Goal: Information Seeking & Learning: Learn about a topic

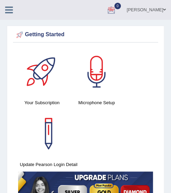
click at [123, 35] on div "Getting Started" at bounding box center [86, 35] width 142 height 10
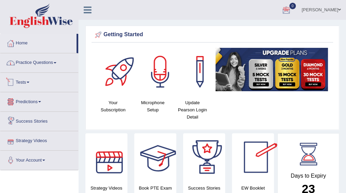
click at [40, 63] on link "Practice Questions" at bounding box center [39, 61] width 78 height 17
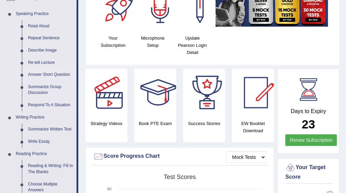
scroll to position [65, 0]
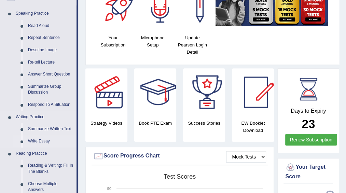
click at [38, 139] on link "Write Essay" at bounding box center [51, 141] width 52 height 12
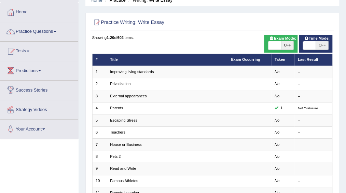
scroll to position [31, 0]
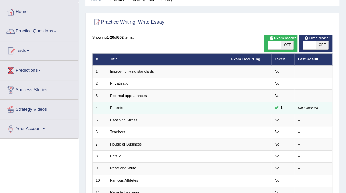
click at [198, 110] on td "Parents" at bounding box center [167, 108] width 121 height 12
click at [116, 108] on link "Parents" at bounding box center [116, 108] width 13 height 4
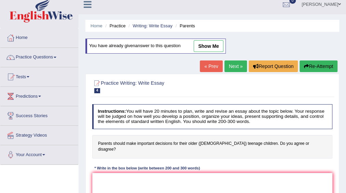
scroll to position [5, 0]
click at [209, 68] on link "« Prev" at bounding box center [211, 66] width 23 height 12
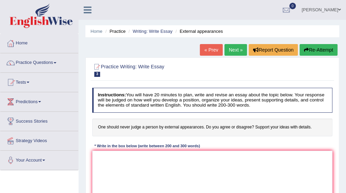
click at [233, 51] on link "Next »" at bounding box center [235, 50] width 23 height 12
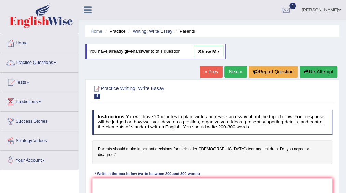
click at [206, 50] on link "show me" at bounding box center [209, 52] width 30 height 12
type textarea "The increasing influence of parents making important decisions for their older …"
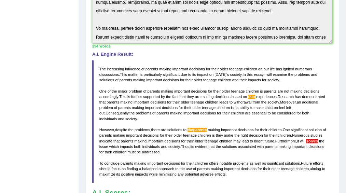
scroll to position [172, 0]
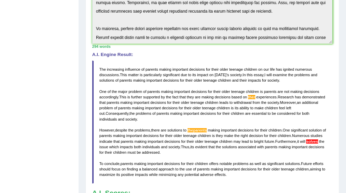
click at [33, 83] on div "Toggle navigation Home Practice Questions Speaking Practice Read Aloud Repeat S…" at bounding box center [173, 61] width 346 height 466
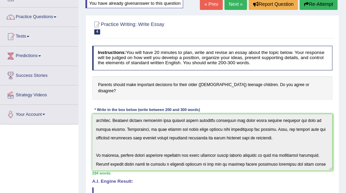
scroll to position [36, 0]
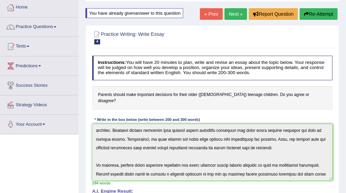
click at [328, 15] on button "Re-Attempt" at bounding box center [319, 14] width 38 height 12
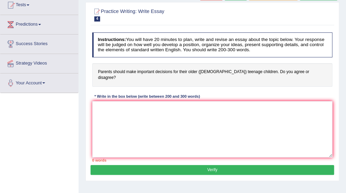
scroll to position [81, 0]
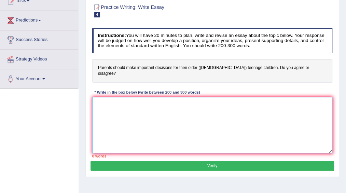
paste textarea "parents making important decisions for their older teenage children"
type textarea "parents making important decisions for their older teenage children"
drag, startPoint x: 217, startPoint y: 94, endPoint x: 95, endPoint y: 116, distance: 123.3
click at [51, 102] on div "Toggle navigation Home Practice Questions Speaking Practice Read Aloud Repeat S…" at bounding box center [173, 96] width 346 height 355
click at [166, 97] on textarea at bounding box center [212, 125] width 240 height 56
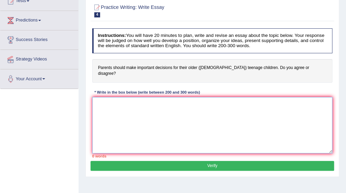
paste textarea "parents making important decisions for their older teenage children"
type textarea "parents making important decisions for their older teenage children"
drag, startPoint x: 216, startPoint y: 94, endPoint x: 67, endPoint y: 92, distance: 148.6
click at [65, 92] on div "Toggle navigation Home Practice Questions Speaking Practice Read Aloud Repeat S…" at bounding box center [173, 96] width 346 height 355
type textarea "\"
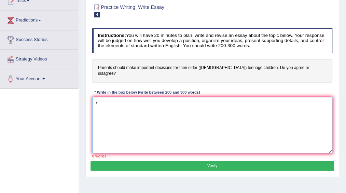
click at [181, 124] on textarea "\" at bounding box center [212, 125] width 240 height 56
paste textarea "The increasing influence of (essay topic) on our lives has ignited numerous dis…"
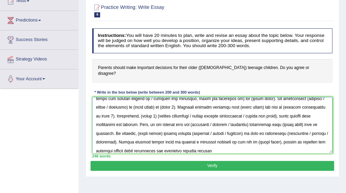
scroll to position [0, 0]
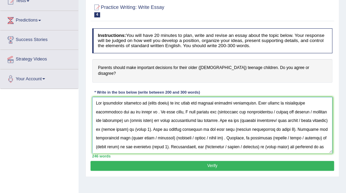
drag, startPoint x: 146, startPoint y: 94, endPoint x: 172, endPoint y: 92, distance: 26.0
click at [172, 97] on textarea at bounding box center [212, 125] width 240 height 56
click at [144, 97] on textarea at bounding box center [212, 125] width 240 height 56
click at [148, 109] on textarea at bounding box center [212, 125] width 240 height 56
drag, startPoint x: 168, startPoint y: 94, endPoint x: 145, endPoint y: 95, distance: 22.9
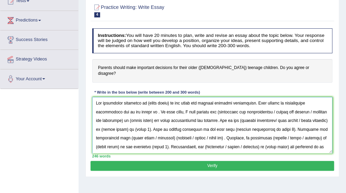
click at [145, 97] on textarea at bounding box center [212, 125] width 240 height 56
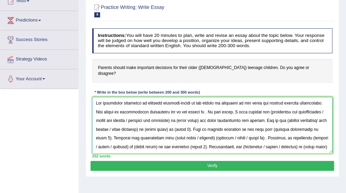
drag, startPoint x: 237, startPoint y: 94, endPoint x: 258, endPoint y: 93, distance: 20.8
click at [258, 97] on textarea at bounding box center [212, 125] width 240 height 56
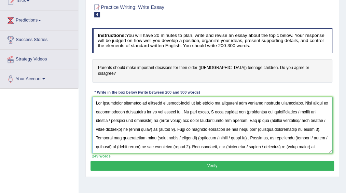
click at [205, 97] on textarea at bounding box center [212, 125] width 240 height 56
click at [171, 102] on textarea at bounding box center [212, 125] width 240 height 56
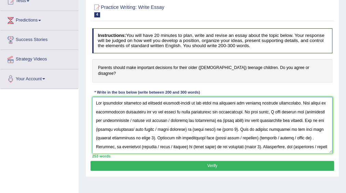
click at [299, 104] on textarea at bounding box center [212, 125] width 240 height 56
drag, startPoint x: 132, startPoint y: 110, endPoint x: 212, endPoint y: 111, distance: 81.0
click at [212, 111] on textarea at bounding box center [212, 125] width 240 height 56
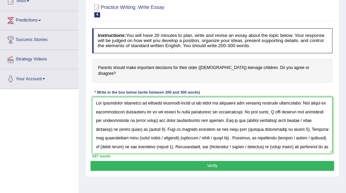
drag, startPoint x: 135, startPoint y: 112, endPoint x: 159, endPoint y: 112, distance: 24.3
click at [159, 112] on textarea at bounding box center [212, 125] width 240 height 56
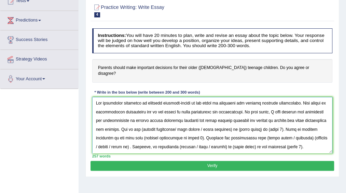
drag, startPoint x: 290, startPoint y: 112, endPoint x: 163, endPoint y: 127, distance: 128.0
click at [137, 120] on textarea at bounding box center [212, 125] width 240 height 56
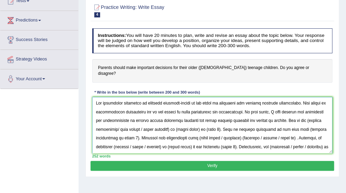
click at [191, 112] on textarea at bounding box center [212, 125] width 240 height 56
click at [246, 112] on textarea at bounding box center [212, 125] width 240 height 56
drag, startPoint x: 289, startPoint y: 112, endPoint x: 100, endPoint y: 88, distance: 190.3
click at [83, 84] on div "Home Practice Writing: Write Essay Parents You have already given answer to thi…" at bounding box center [212, 90] width 267 height 342
click at [279, 125] on textarea at bounding box center [212, 125] width 240 height 56
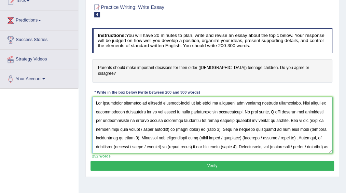
click at [290, 110] on textarea at bounding box center [212, 125] width 240 height 56
click at [291, 111] on textarea at bounding box center [212, 125] width 240 height 56
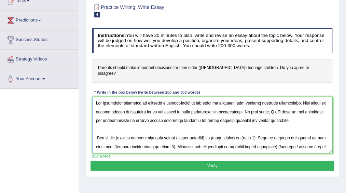
click at [118, 130] on textarea at bounding box center [212, 125] width 240 height 56
drag, startPoint x: 153, startPoint y: 129, endPoint x: 236, endPoint y: 181, distance: 98.2
click at [209, 129] on textarea at bounding box center [212, 125] width 240 height 56
drag, startPoint x: 159, startPoint y: 129, endPoint x: 181, endPoint y: 129, distance: 22.2
click at [181, 129] on textarea at bounding box center [212, 125] width 240 height 56
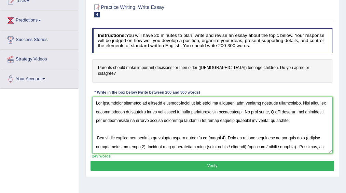
drag, startPoint x: 213, startPoint y: 129, endPoint x: 224, endPoint y: 129, distance: 10.9
click at [224, 129] on textarea at bounding box center [212, 125] width 240 height 56
drag, startPoint x: 148, startPoint y: 137, endPoint x: 176, endPoint y: 138, distance: 28.4
click at [176, 138] on textarea at bounding box center [212, 125] width 240 height 56
click at [96, 129] on textarea at bounding box center [212, 125] width 240 height 56
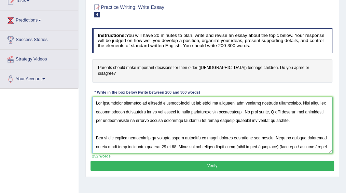
click at [171, 137] on textarea at bounding box center [212, 125] width 240 height 56
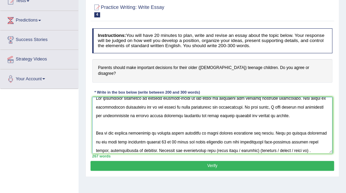
click at [253, 132] on textarea at bounding box center [212, 125] width 240 height 56
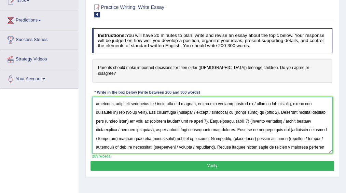
drag, startPoint x: 216, startPoint y: 141, endPoint x: 225, endPoint y: 141, distance: 9.6
click at [225, 141] on textarea at bounding box center [212, 125] width 240 height 56
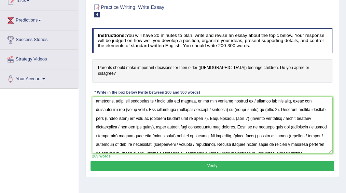
click at [58, 145] on div "Toggle navigation Home Practice Questions Speaking Practice Read Aloud Repeat S…" at bounding box center [173, 96] width 346 height 355
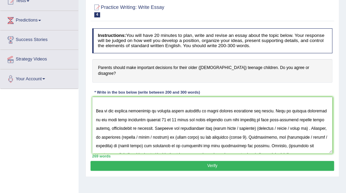
scroll to position [41, 0]
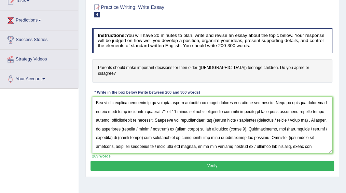
click at [32, 136] on div "Toggle navigation Home Practice Questions Speaking Practice Read Aloud Repeat S…" at bounding box center [173, 96] width 346 height 355
click at [31, 128] on div "Toggle navigation Home Practice Questions Speaking Practice Read Aloud Repeat S…" at bounding box center [173, 96] width 346 height 355
click at [215, 113] on textarea at bounding box center [212, 125] width 240 height 56
drag, startPoint x: 215, startPoint y: 113, endPoint x: 314, endPoint y: 113, distance: 98.7
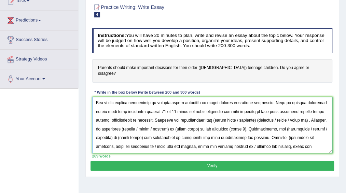
click at [314, 113] on textarea at bounding box center [212, 125] width 240 height 56
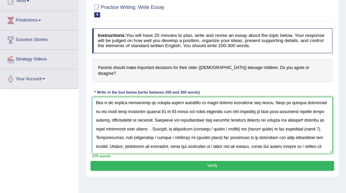
click at [162, 118] on textarea at bounding box center [212, 125] width 240 height 56
click at [164, 120] on textarea at bounding box center [212, 125] width 240 height 56
click at [153, 121] on textarea at bounding box center [212, 125] width 240 height 56
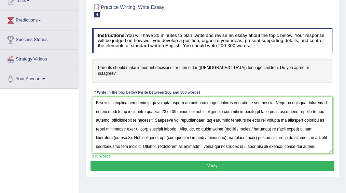
click at [39, 134] on div "Toggle navigation Home Practice Questions Speaking Practice Read Aloud Repeat S…" at bounding box center [173, 96] width 346 height 355
click at [206, 122] on textarea at bounding box center [212, 125] width 240 height 56
click at [251, 122] on textarea at bounding box center [212, 125] width 240 height 56
drag, startPoint x: 263, startPoint y: 121, endPoint x: 296, endPoint y: 122, distance: 33.1
click at [296, 122] on textarea at bounding box center [212, 125] width 240 height 56
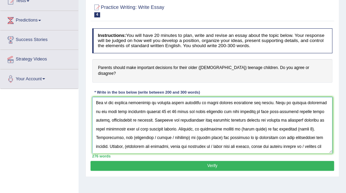
click at [292, 122] on textarea at bounding box center [212, 125] width 240 height 56
drag, startPoint x: 292, startPoint y: 122, endPoint x: 268, endPoint y: 121, distance: 23.6
click at [268, 121] on textarea at bounding box center [212, 125] width 240 height 56
click at [126, 132] on textarea at bounding box center [212, 125] width 240 height 56
click at [310, 122] on textarea at bounding box center [212, 125] width 240 height 56
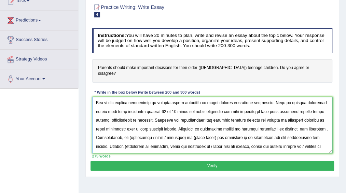
drag, startPoint x: 116, startPoint y: 130, endPoint x: 96, endPoint y: 133, distance: 20.3
click at [96, 133] on textarea at bounding box center [212, 125] width 240 height 56
click at [97, 139] on textarea at bounding box center [212, 125] width 240 height 56
drag, startPoint x: 116, startPoint y: 139, endPoint x: 155, endPoint y: 140, distance: 38.9
click at [155, 140] on textarea at bounding box center [212, 125] width 240 height 56
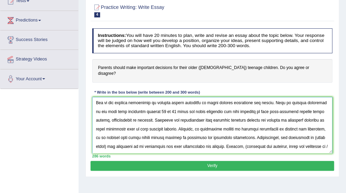
click at [146, 139] on textarea at bounding box center [212, 125] width 240 height 56
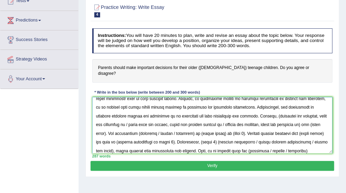
scroll to position [78, 0]
drag, startPoint x: 223, startPoint y: 108, endPoint x: 280, endPoint y: 110, distance: 56.7
click at [280, 110] on textarea at bounding box center [212, 125] width 240 height 56
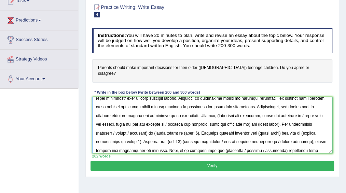
click at [226, 108] on textarea at bounding box center [212, 125] width 240 height 56
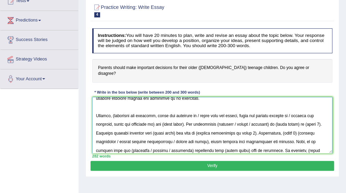
scroll to position [99, 0]
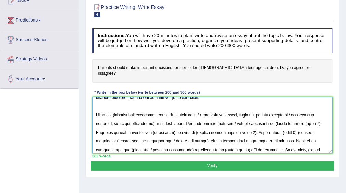
click at [115, 107] on textarea at bounding box center [212, 125] width 240 height 56
drag, startPoint x: 197, startPoint y: 107, endPoint x: 154, endPoint y: 115, distance: 44.1
click at [154, 115] on textarea at bounding box center [212, 125] width 240 height 56
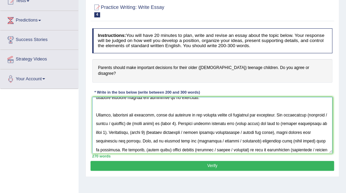
click at [97, 118] on textarea at bounding box center [212, 125] width 240 height 56
drag, startPoint x: 113, startPoint y: 116, endPoint x: 146, endPoint y: 115, distance: 32.8
click at [146, 115] on textarea at bounding box center [212, 125] width 240 height 56
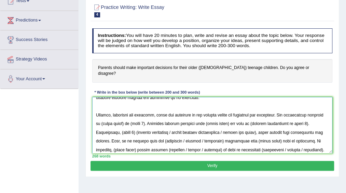
drag, startPoint x: 141, startPoint y: 116, endPoint x: 119, endPoint y: 116, distance: 22.5
click at [119, 116] on textarea at bounding box center [212, 125] width 240 height 56
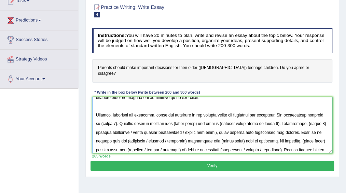
drag, startPoint x: 133, startPoint y: 116, endPoint x: 119, endPoint y: 116, distance: 14.0
click at [119, 116] on textarea at bounding box center [212, 125] width 240 height 56
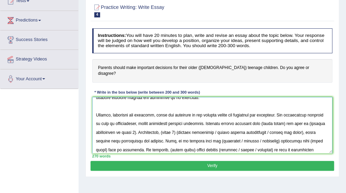
click at [163, 116] on textarea at bounding box center [212, 125] width 240 height 56
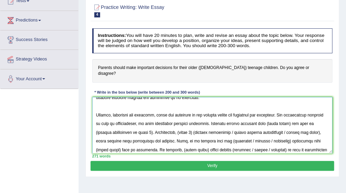
click at [226, 115] on textarea at bounding box center [212, 125] width 240 height 56
click at [174, 116] on textarea at bounding box center [212, 125] width 240 height 56
click at [227, 116] on textarea at bounding box center [212, 125] width 240 height 56
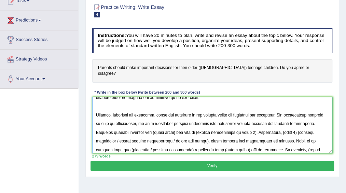
drag, startPoint x: 178, startPoint y: 125, endPoint x: 200, endPoint y: 125, distance: 22.5
click at [200, 125] on textarea at bounding box center [212, 125] width 240 height 56
drag, startPoint x: 178, startPoint y: 124, endPoint x: 199, endPoint y: 126, distance: 21.9
click at [199, 126] on textarea at bounding box center [212, 125] width 240 height 56
drag, startPoint x: 234, startPoint y: 125, endPoint x: 179, endPoint y: 122, distance: 54.7
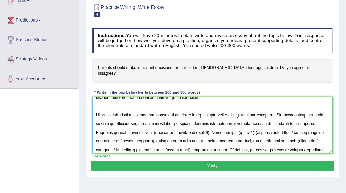
click at [179, 122] on textarea at bounding box center [212, 125] width 240 height 56
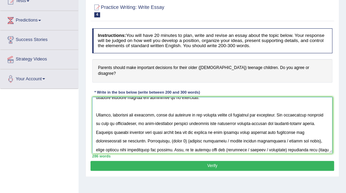
click at [192, 135] on textarea at bounding box center [212, 125] width 240 height 56
drag, startPoint x: 303, startPoint y: 134, endPoint x: 178, endPoint y: 130, distance: 125.4
click at [178, 130] on textarea at bounding box center [212, 125] width 240 height 56
drag, startPoint x: 257, startPoint y: 133, endPoint x: 178, endPoint y: 137, distance: 79.0
click at [178, 137] on textarea at bounding box center [212, 125] width 240 height 56
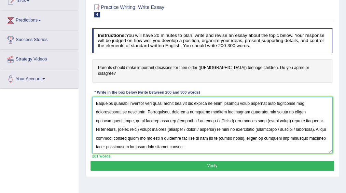
scroll to position [133, 0]
drag, startPoint x: 163, startPoint y: 113, endPoint x: 199, endPoint y: 116, distance: 36.3
click at [199, 116] on textarea at bounding box center [212, 125] width 240 height 56
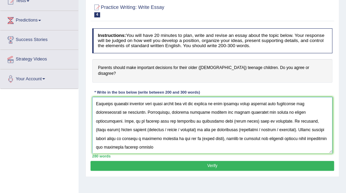
drag, startPoint x: 169, startPoint y: 114, endPoint x: 220, endPoint y: 113, distance: 51.3
click at [220, 113] on textarea at bounding box center [212, 125] width 240 height 56
click at [270, 113] on textarea at bounding box center [212, 125] width 240 height 56
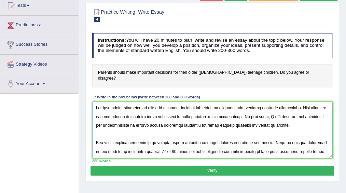
scroll to position [143, 0]
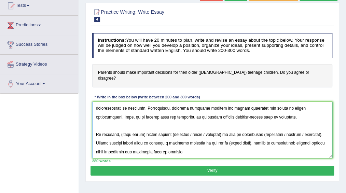
click at [154, 141] on textarea at bounding box center [212, 130] width 240 height 56
click at [142, 127] on textarea at bounding box center [212, 130] width 240 height 56
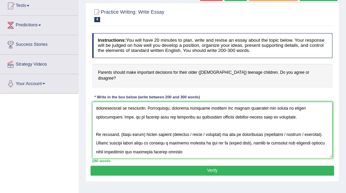
drag, startPoint x: 142, startPoint y: 127, endPoint x: 120, endPoint y: 127, distance: 22.2
click at [120, 127] on textarea at bounding box center [212, 130] width 240 height 56
click at [171, 127] on textarea at bounding box center [212, 130] width 240 height 56
drag, startPoint x: 183, startPoint y: 127, endPoint x: 221, endPoint y: 125, distance: 38.7
click at [221, 125] on textarea at bounding box center [212, 130] width 240 height 56
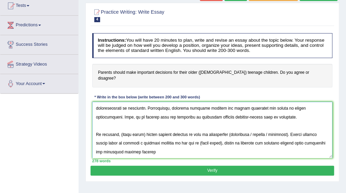
click at [168, 126] on textarea at bounding box center [212, 130] width 240 height 56
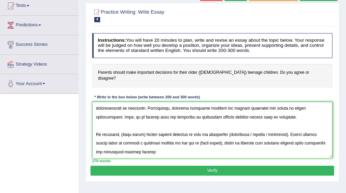
click at [168, 126] on textarea at bounding box center [212, 130] width 240 height 56
type textarea "The increasing influence of parental decision-making in the lives of teenagers …"
click at [192, 166] on button "Verify" at bounding box center [212, 171] width 243 height 10
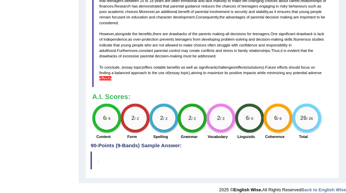
scroll to position [227, 0]
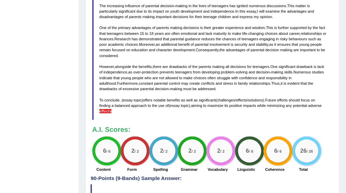
click at [102, 109] on span "effects" at bounding box center [105, 111] width 12 height 4
click at [111, 109] on span "effects" at bounding box center [105, 111] width 12 height 4
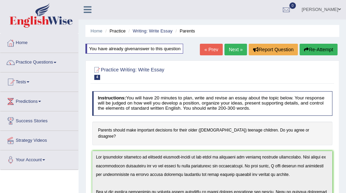
scroll to position [0, 0]
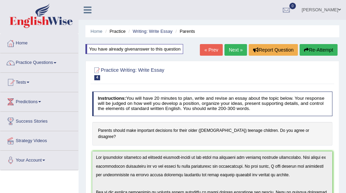
click at [144, 50] on div "You have already given answer to this question" at bounding box center [134, 49] width 98 height 10
click at [27, 43] on link "Home" at bounding box center [39, 42] width 78 height 17
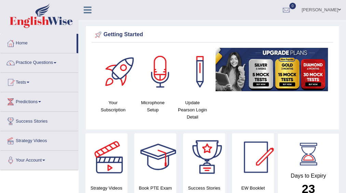
click at [27, 43] on link "Home" at bounding box center [38, 42] width 76 height 17
